Goal: Task Accomplishment & Management: Use online tool/utility

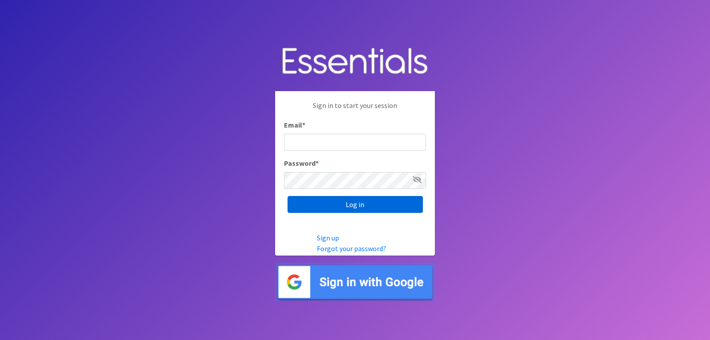
type input "lacey@familynetworknwa.com"
drag, startPoint x: 388, startPoint y: 207, endPoint x: 130, endPoint y: 207, distance: 257.9
click at [388, 206] on input "Log in" at bounding box center [355, 204] width 135 height 17
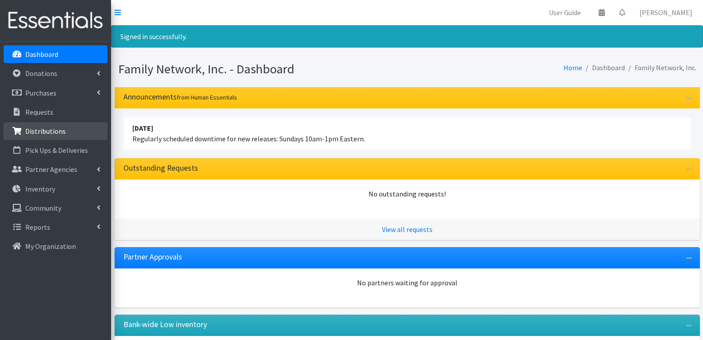
click at [43, 135] on p "Distributions" at bounding box center [45, 130] width 40 height 9
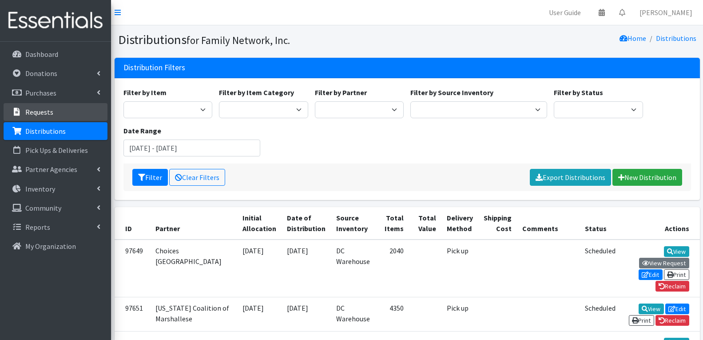
click at [76, 111] on link "Requests" at bounding box center [56, 112] width 104 height 18
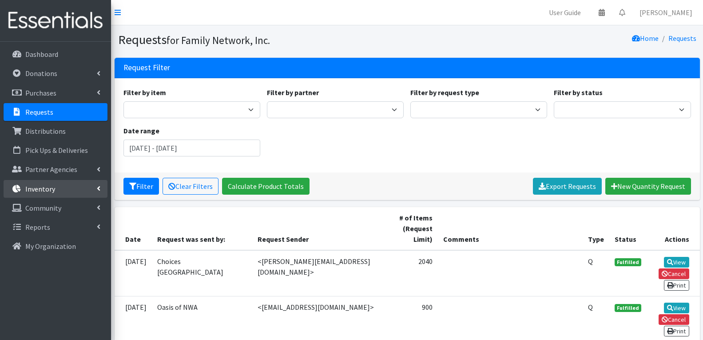
click at [96, 191] on link "Inventory" at bounding box center [56, 189] width 104 height 18
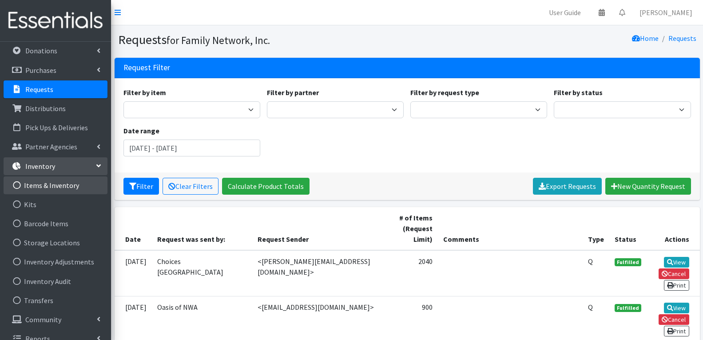
scroll to position [34, 0]
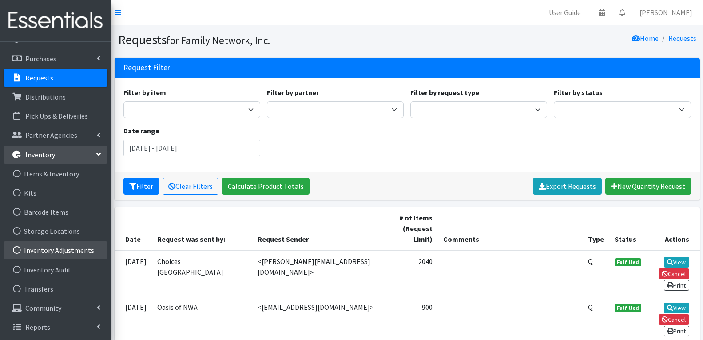
click at [68, 257] on link "Inventory Adjustments" at bounding box center [56, 250] width 104 height 18
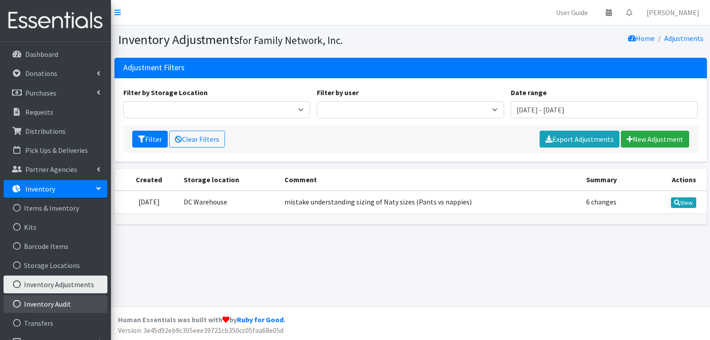
click at [34, 299] on link "Inventory Audit" at bounding box center [56, 304] width 104 height 18
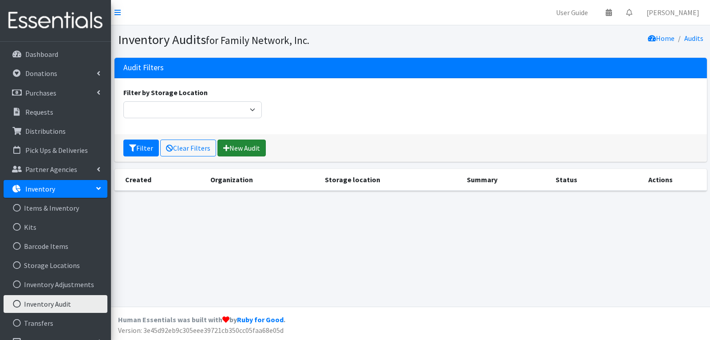
click at [253, 152] on link "New Audit" at bounding box center [241, 147] width 48 height 17
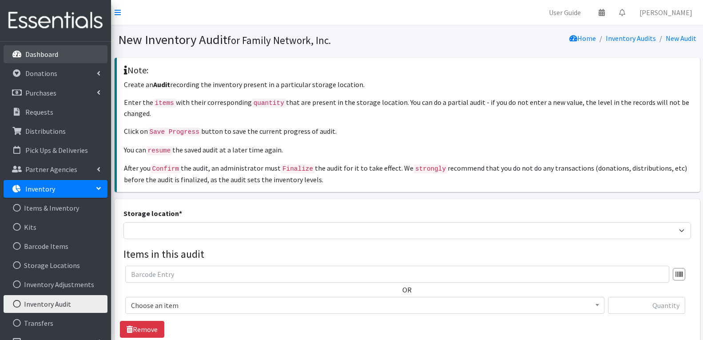
click at [58, 63] on li "Dashboard" at bounding box center [56, 54] width 104 height 19
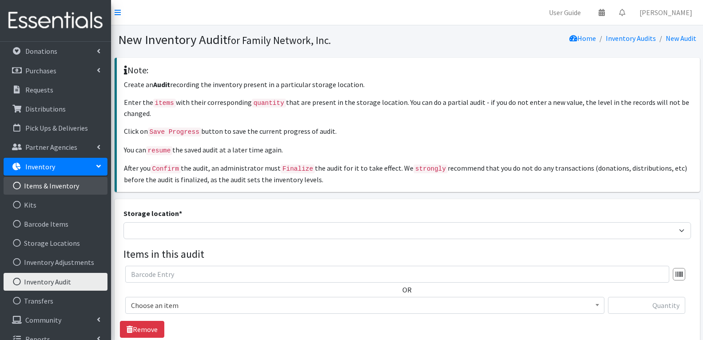
scroll to position [34, 0]
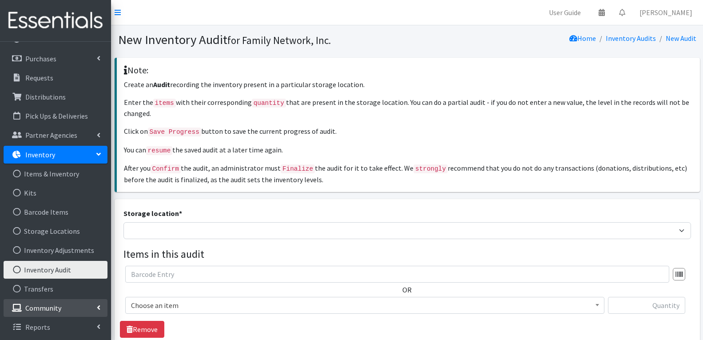
click at [45, 306] on p "Community" at bounding box center [43, 307] width 36 height 9
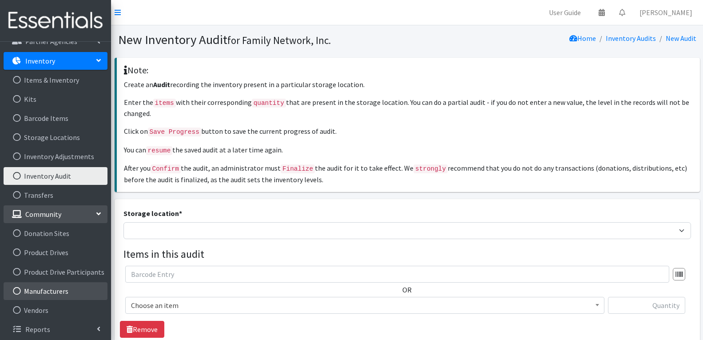
scroll to position [130, 0]
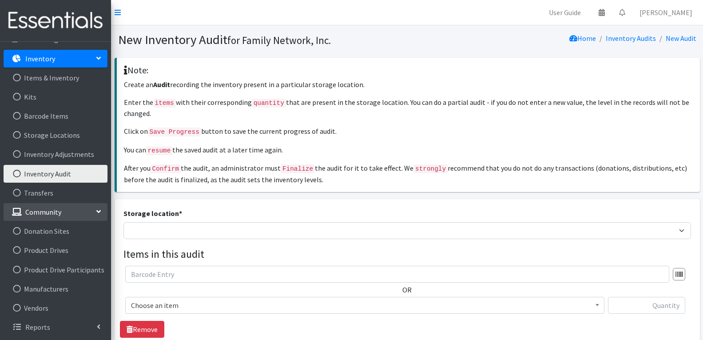
click at [85, 211] on link "Community" at bounding box center [56, 212] width 104 height 18
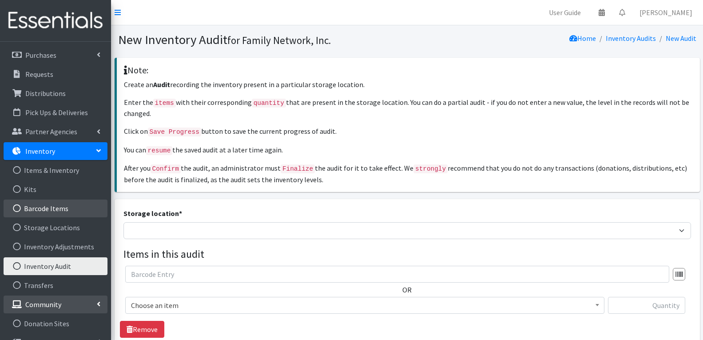
scroll to position [34, 0]
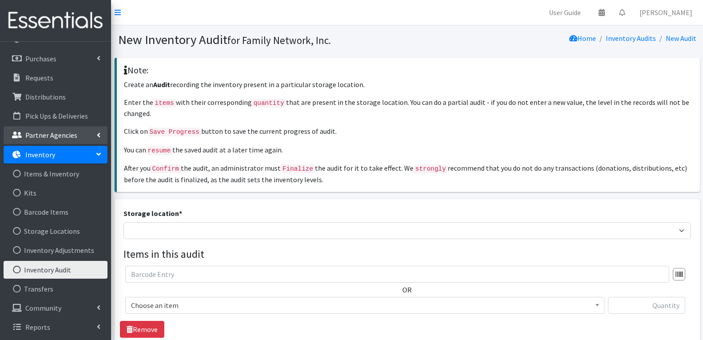
click at [73, 137] on p "Partner Agencies" at bounding box center [51, 134] width 52 height 9
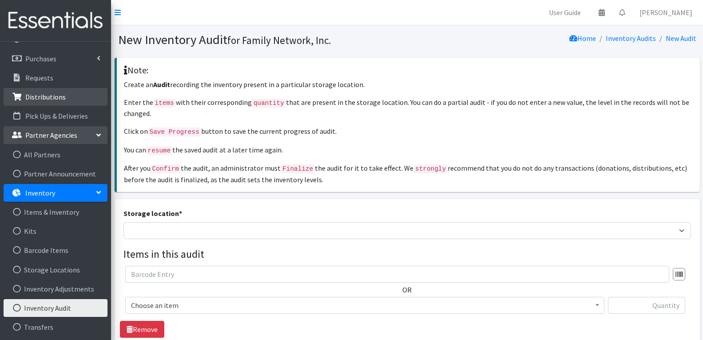
click at [75, 96] on link "Distributions" at bounding box center [56, 97] width 104 height 18
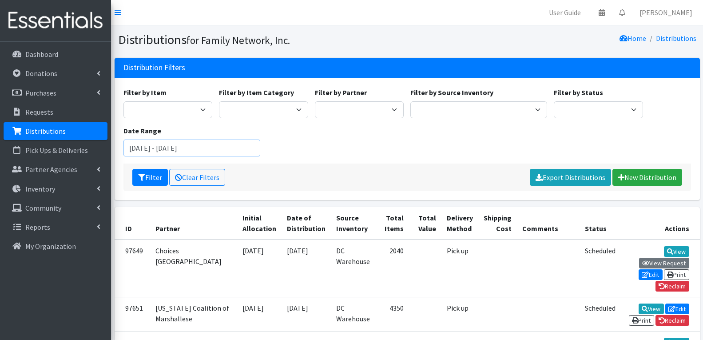
click at [162, 143] on input "August 4, 2025 - November 4, 2025" at bounding box center [191, 147] width 137 height 17
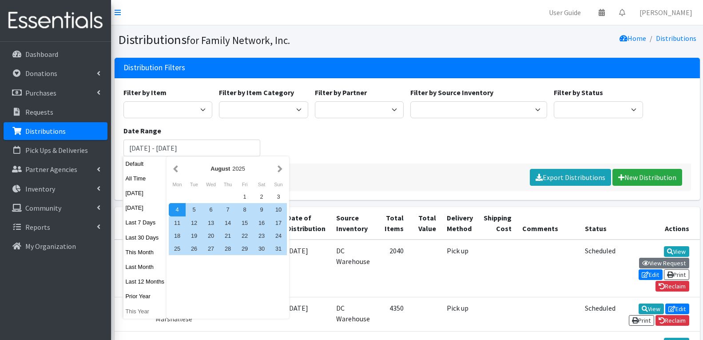
click at [148, 314] on button "This Year" at bounding box center [144, 310] width 43 height 13
type input "January 1, 2025 - December 31, 2025"
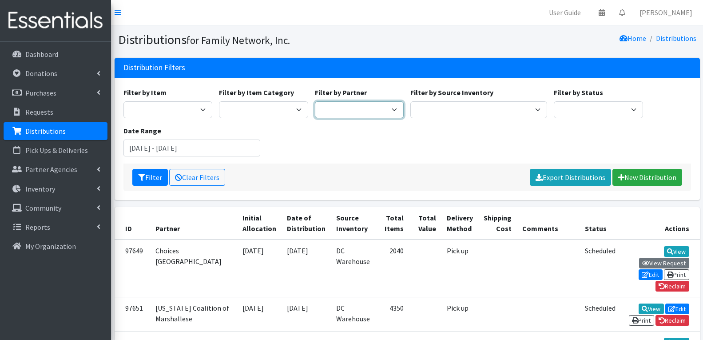
click at [321, 114] on select "2nd Street Pantry Missions Arkansas Coalition of Marshallese Bread of Life Cano…" at bounding box center [359, 109] width 89 height 17
click at [300, 138] on div "Filter by Item Adult Briefs (Large/X-Large) Adult Briefs (Medium/Large) Adult B…" at bounding box center [407, 125] width 574 height 76
click at [139, 181] on button "Filter" at bounding box center [150, 177] width 36 height 17
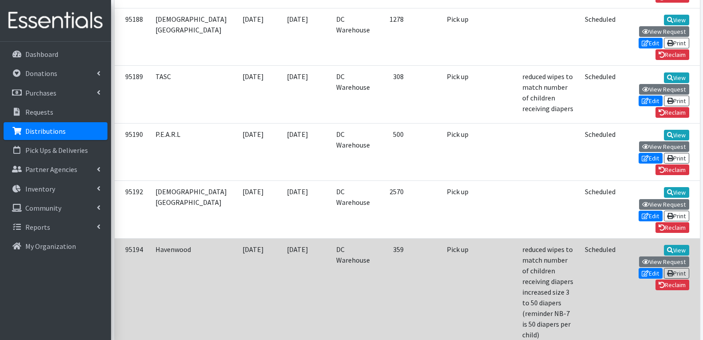
scroll to position [3202, 0]
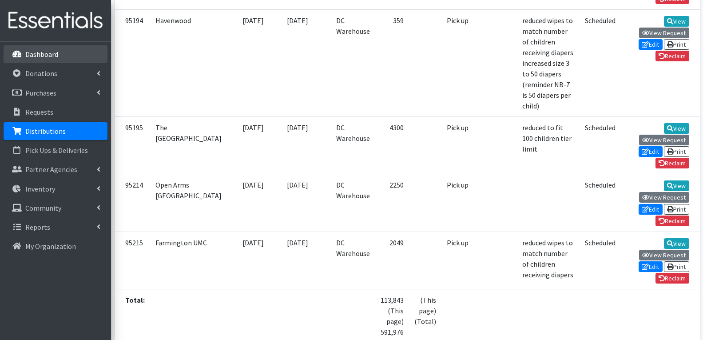
click at [67, 60] on link "Dashboard" at bounding box center [56, 54] width 104 height 18
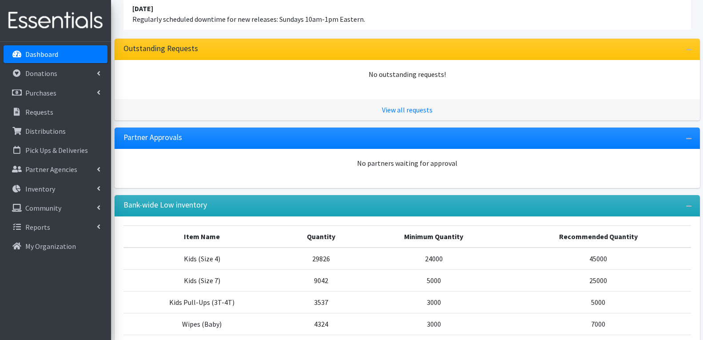
scroll to position [133, 0]
